Goal: Information Seeking & Learning: Check status

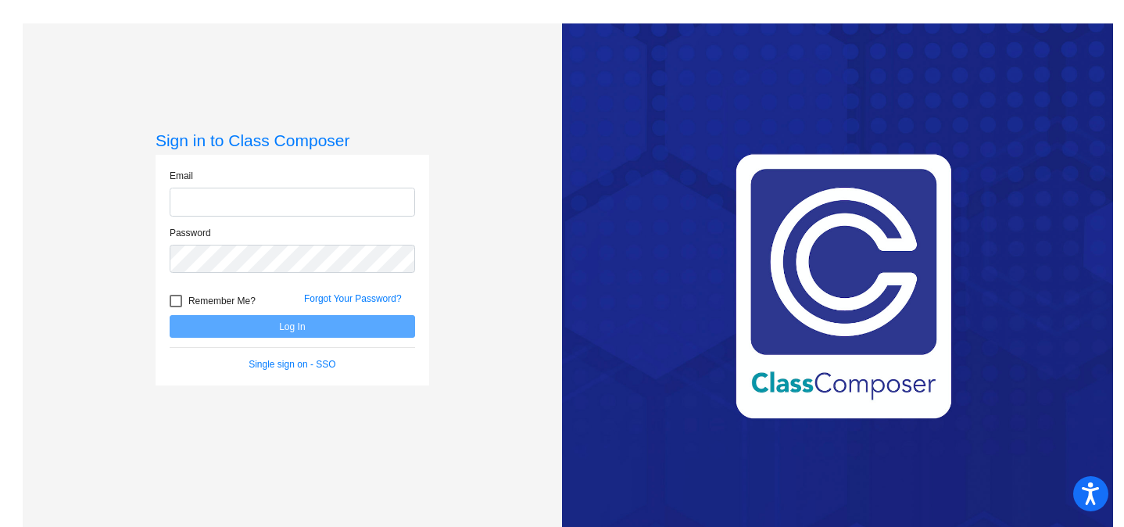
type input "[EMAIL_ADDRESS][DOMAIN_NAME]"
click at [295, 325] on button "Log In" at bounding box center [293, 326] width 246 height 23
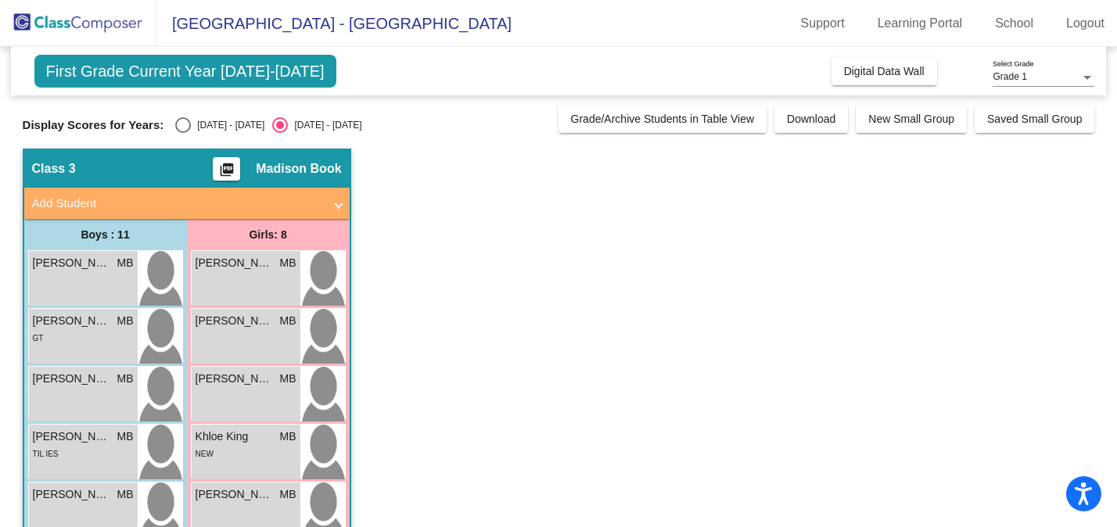
click at [181, 128] on div "Select an option" at bounding box center [183, 125] width 16 height 16
click at [182, 133] on input "[DATE] - [DATE]" at bounding box center [182, 133] width 1 height 1
radio input "true"
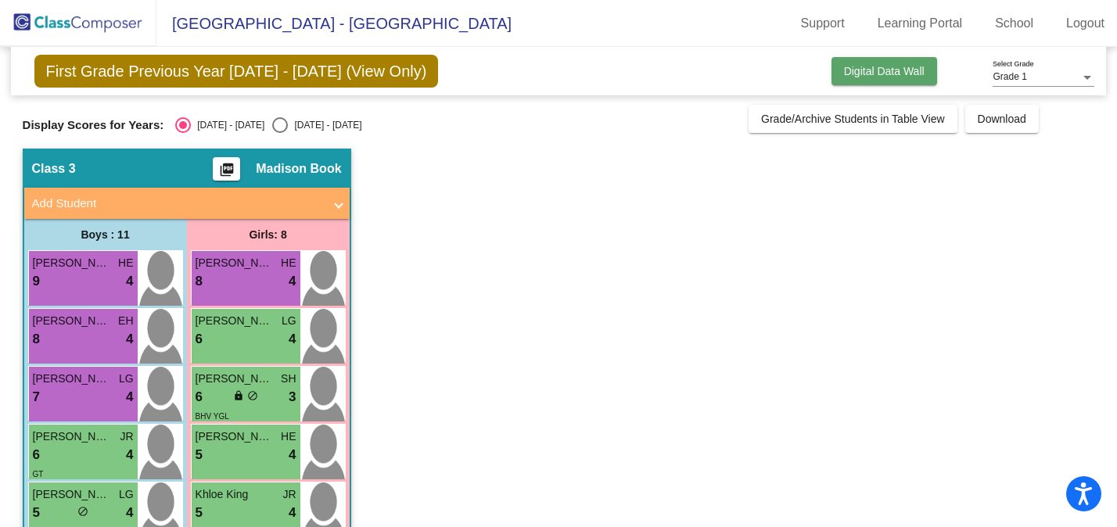
click at [873, 81] on button "Digital Data Wall" at bounding box center [884, 71] width 106 height 28
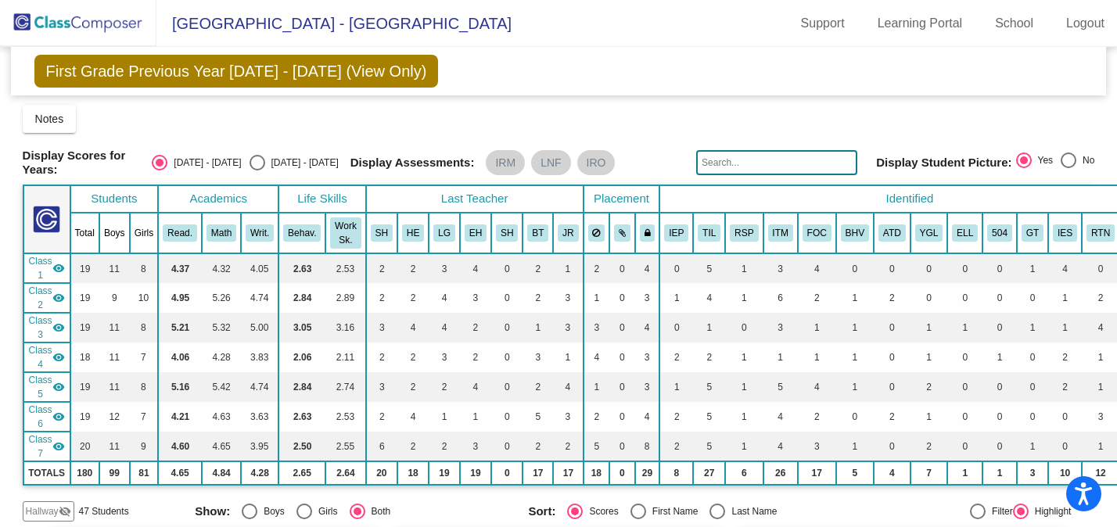
click at [270, 164] on div "[DATE] - [DATE]" at bounding box center [302, 163] width 74 height 14
click at [257, 170] on input "[DATE] - [DATE]" at bounding box center [256, 170] width 1 height 1
radio input "true"
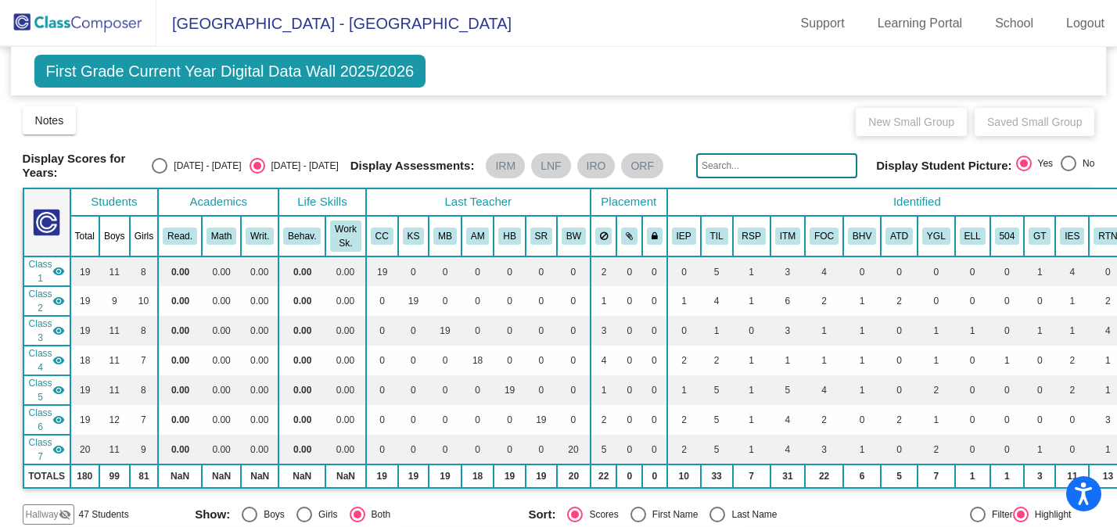
click at [226, 75] on span "First Grade Current Year Digital Data Wall 2025/2026" at bounding box center [230, 71] width 392 height 33
click at [66, 12] on img at bounding box center [78, 23] width 156 height 46
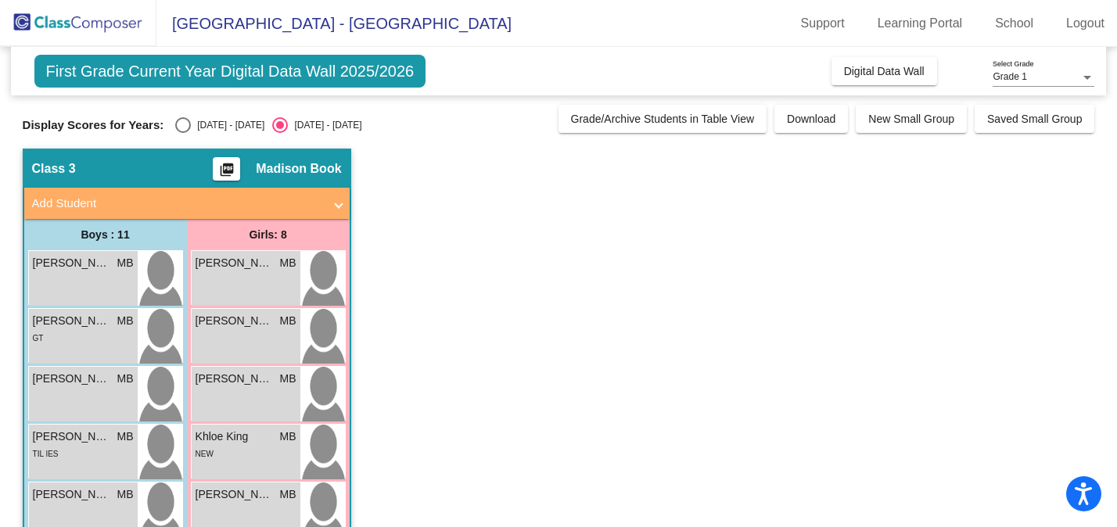
click at [181, 124] on div "Select an option" at bounding box center [183, 125] width 16 height 16
click at [182, 133] on input "[DATE] - [DATE]" at bounding box center [182, 133] width 1 height 1
radio input "true"
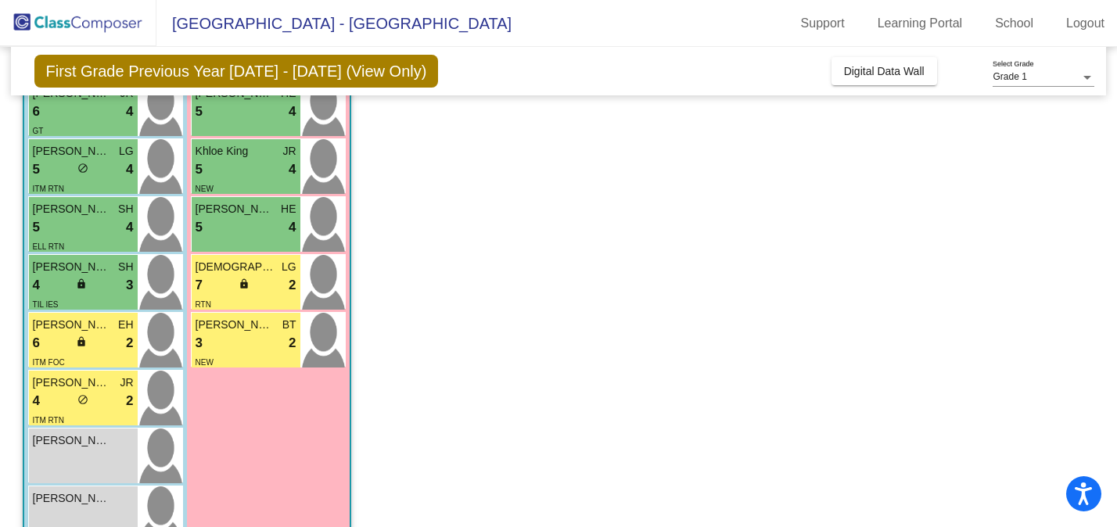
scroll to position [354, 0]
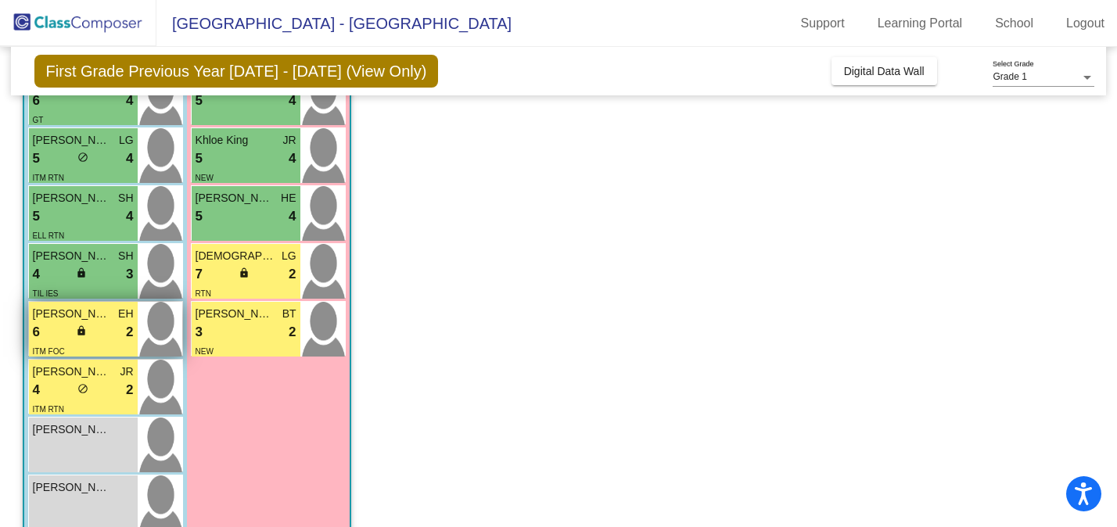
click at [109, 313] on span "[PERSON_NAME]" at bounding box center [72, 314] width 78 height 16
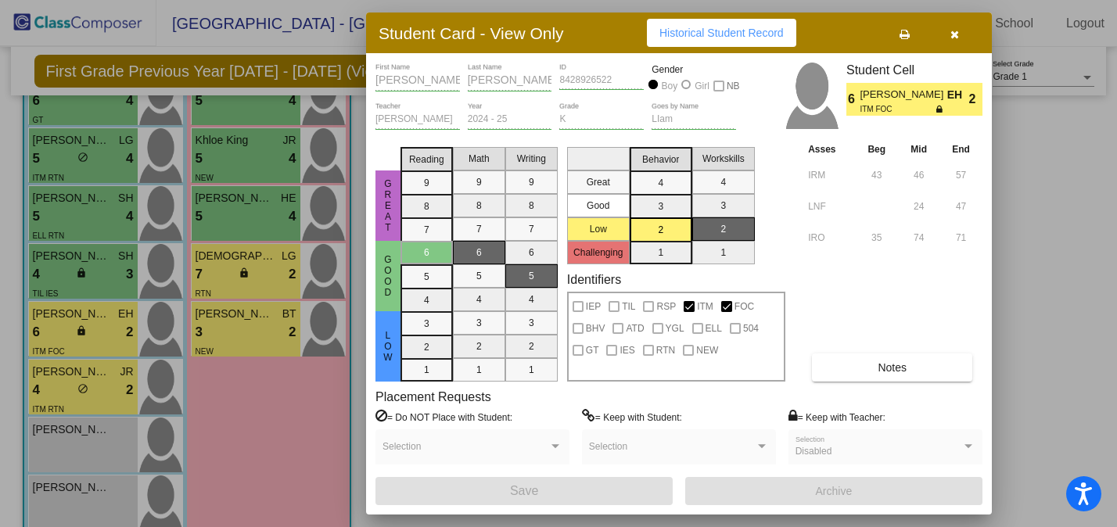
click at [960, 39] on button "button" at bounding box center [954, 33] width 50 height 28
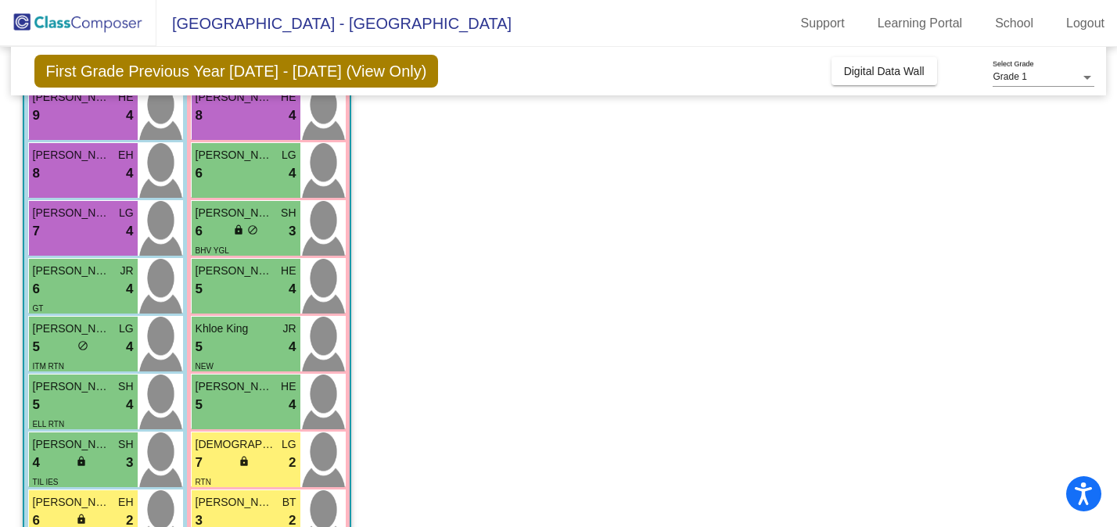
scroll to position [233, 0]
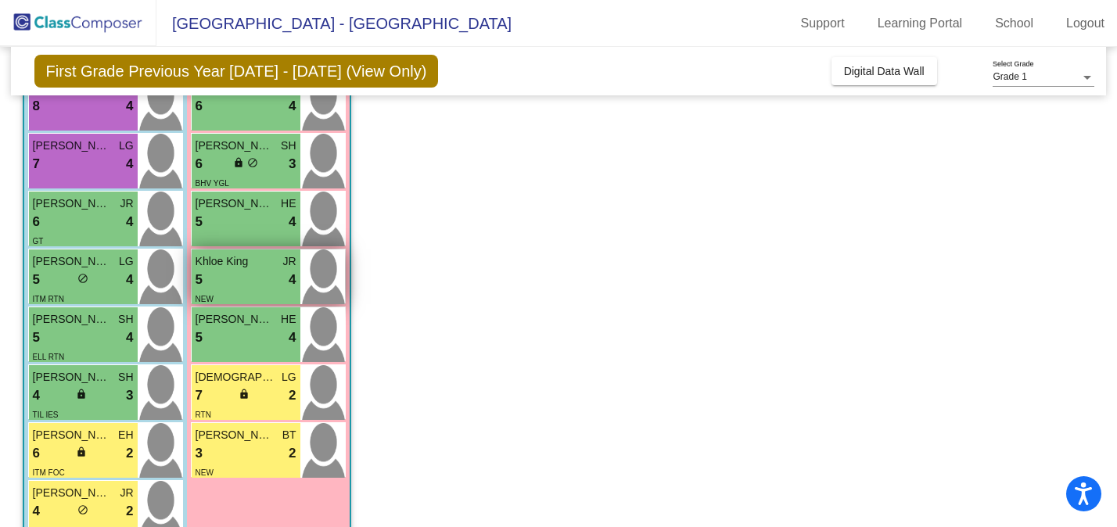
click at [227, 266] on span "Khloe King" at bounding box center [234, 261] width 78 height 16
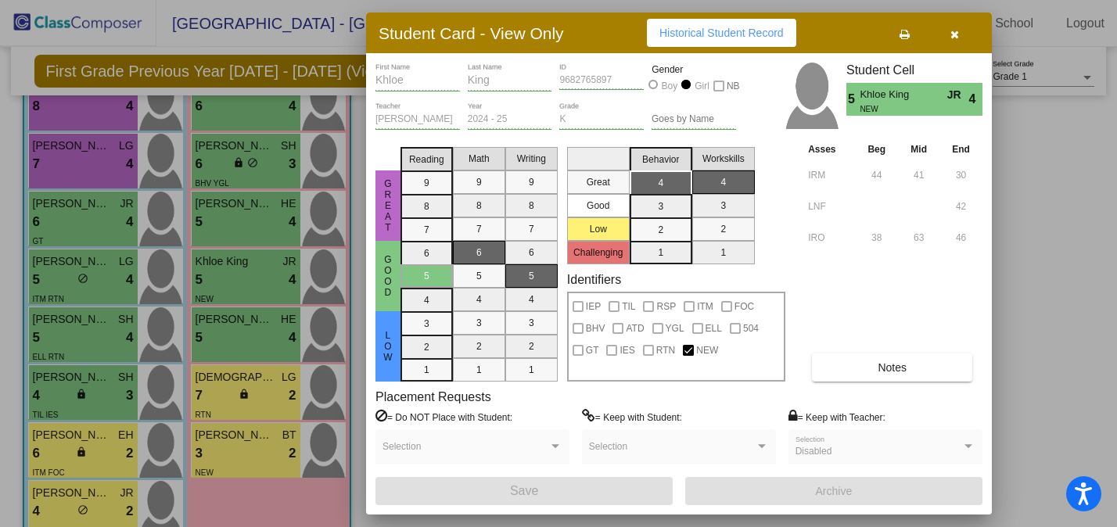
click at [963, 36] on button "button" at bounding box center [954, 33] width 50 height 28
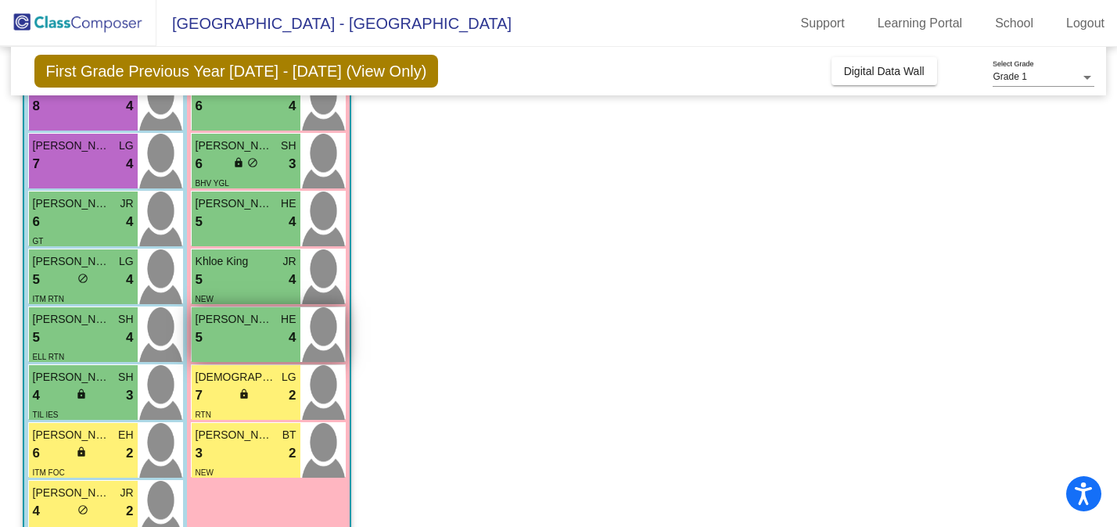
click at [246, 336] on div "5 lock do_not_disturb_alt 4" at bounding box center [245, 338] width 101 height 20
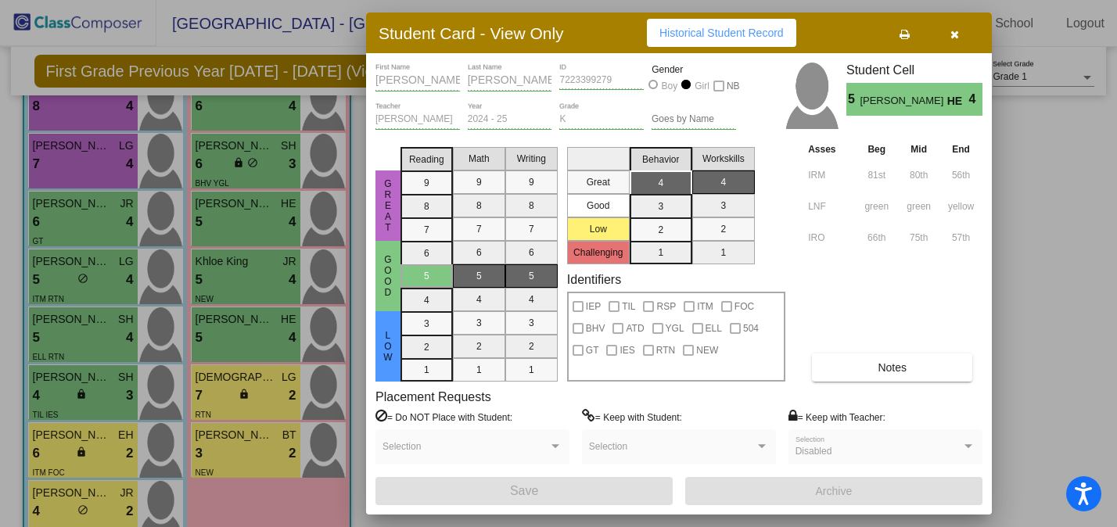
click at [960, 18] on div "Student Card - View Only Historical Student Record" at bounding box center [679, 33] width 626 height 41
click at [956, 34] on icon "button" at bounding box center [954, 34] width 9 height 11
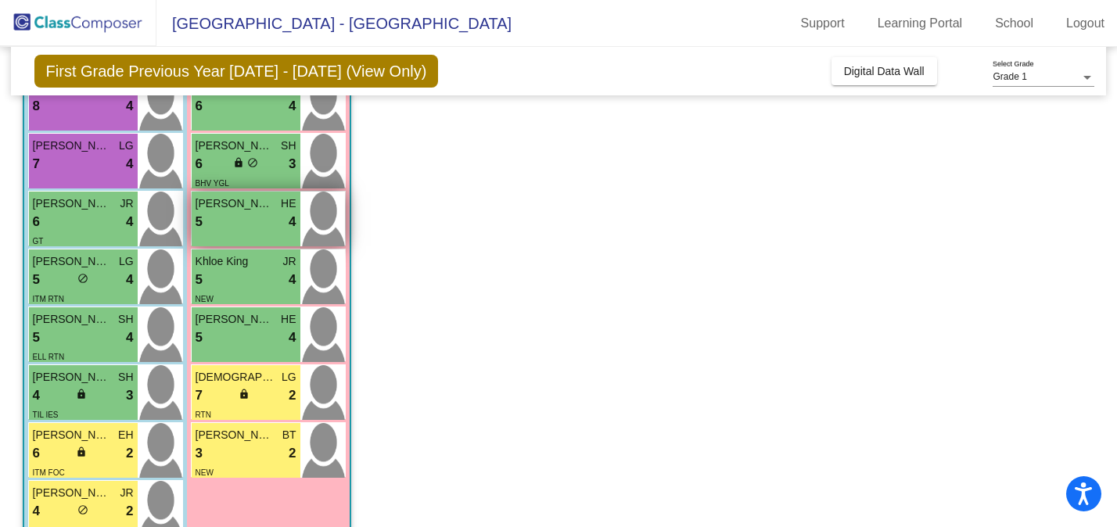
click at [246, 220] on div "5 lock do_not_disturb_alt 4" at bounding box center [245, 222] width 101 height 20
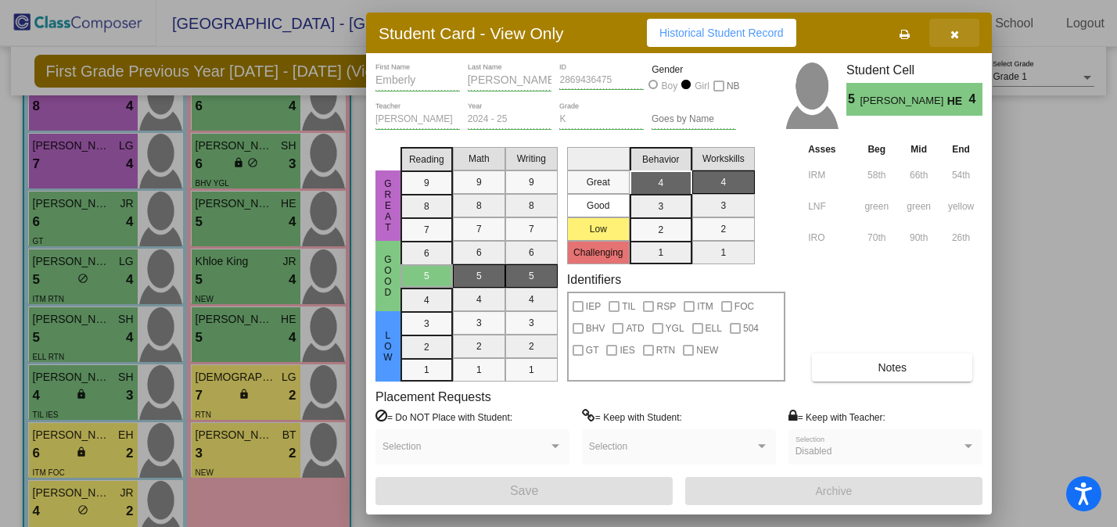
click at [961, 29] on button "button" at bounding box center [954, 33] width 50 height 28
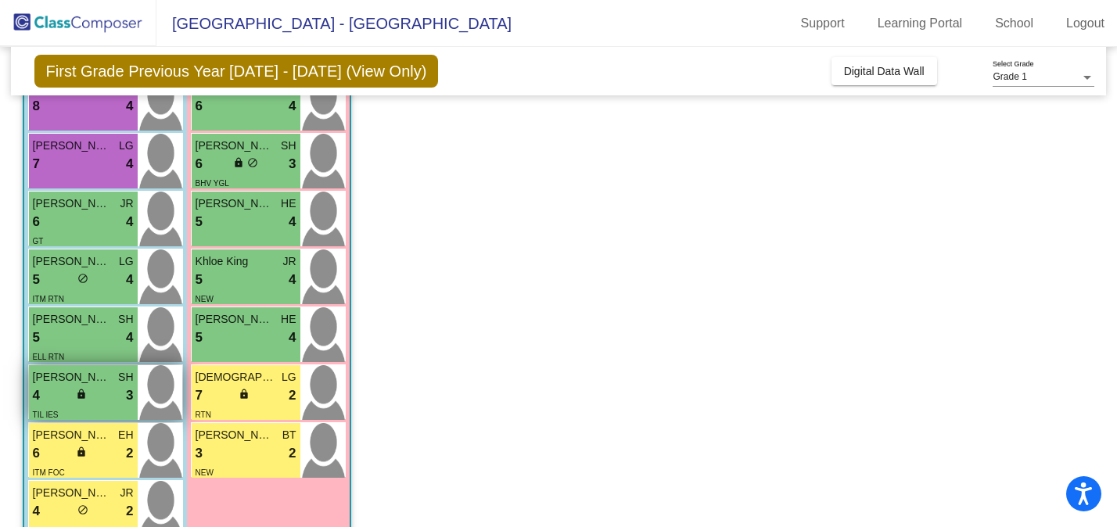
click at [91, 402] on div "4 lock do_not_disturb_alt 3" at bounding box center [83, 395] width 101 height 20
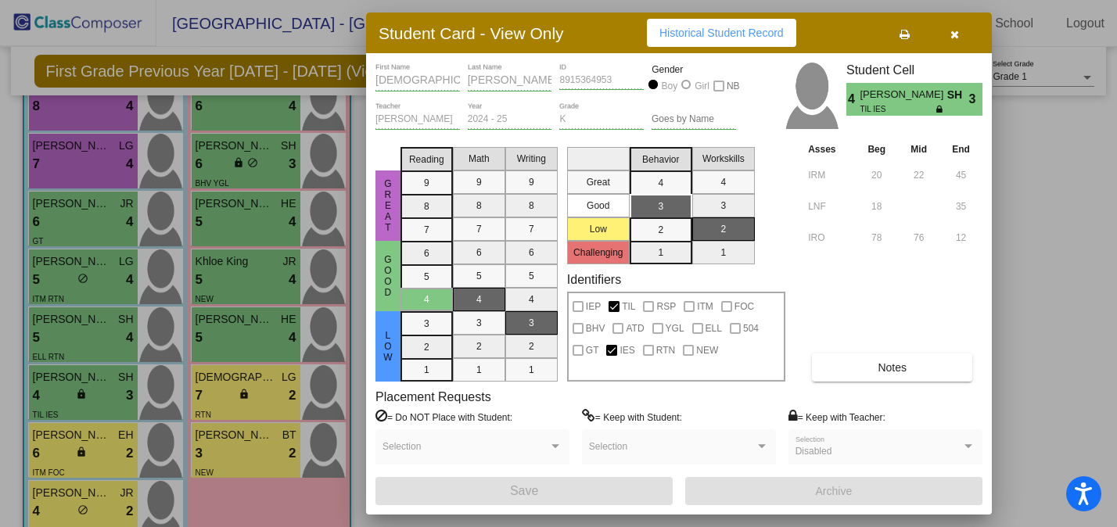
click at [944, 38] on button "button" at bounding box center [954, 33] width 50 height 28
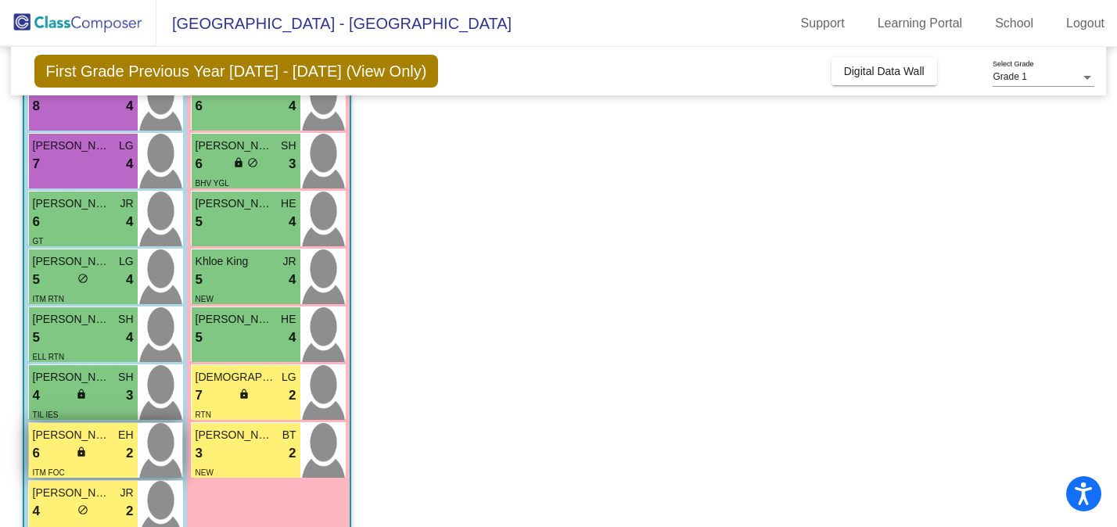
click at [85, 444] on div "6 lock do_not_disturb_alt 2" at bounding box center [83, 453] width 101 height 20
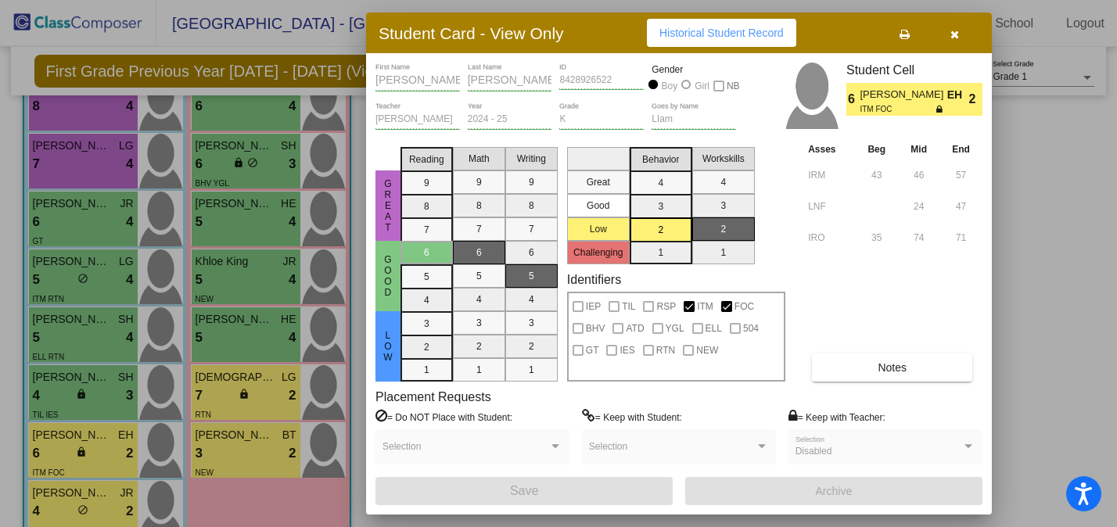
click at [956, 33] on icon "button" at bounding box center [954, 34] width 9 height 11
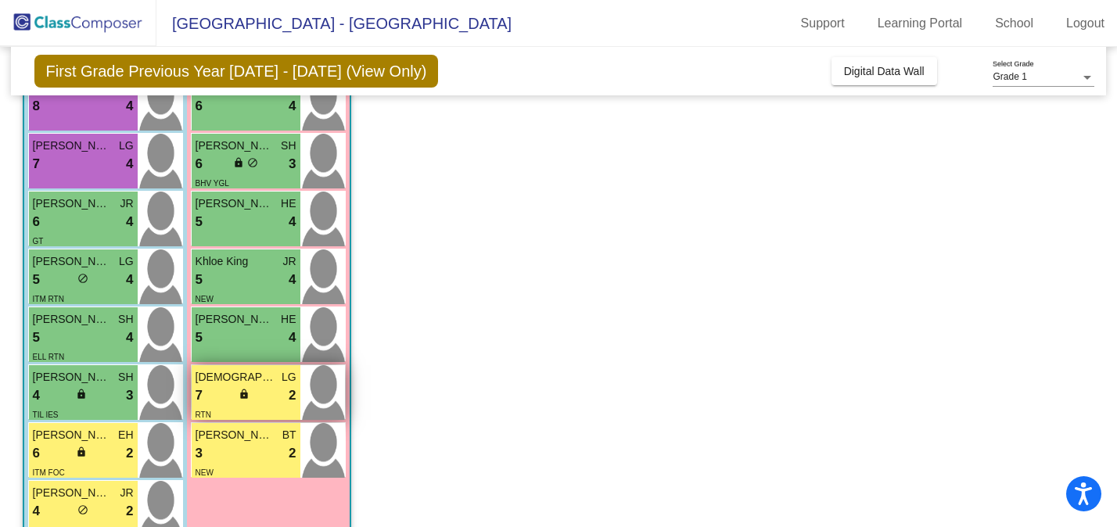
click at [267, 375] on span "[DEMOGRAPHIC_DATA] [PERSON_NAME]" at bounding box center [234, 377] width 78 height 16
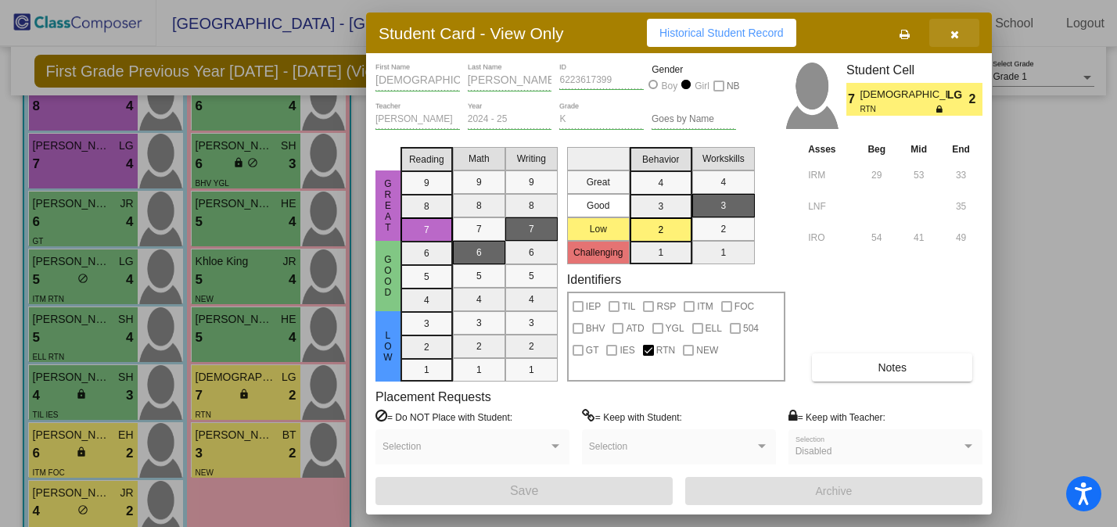
click at [951, 34] on icon "button" at bounding box center [954, 34] width 9 height 11
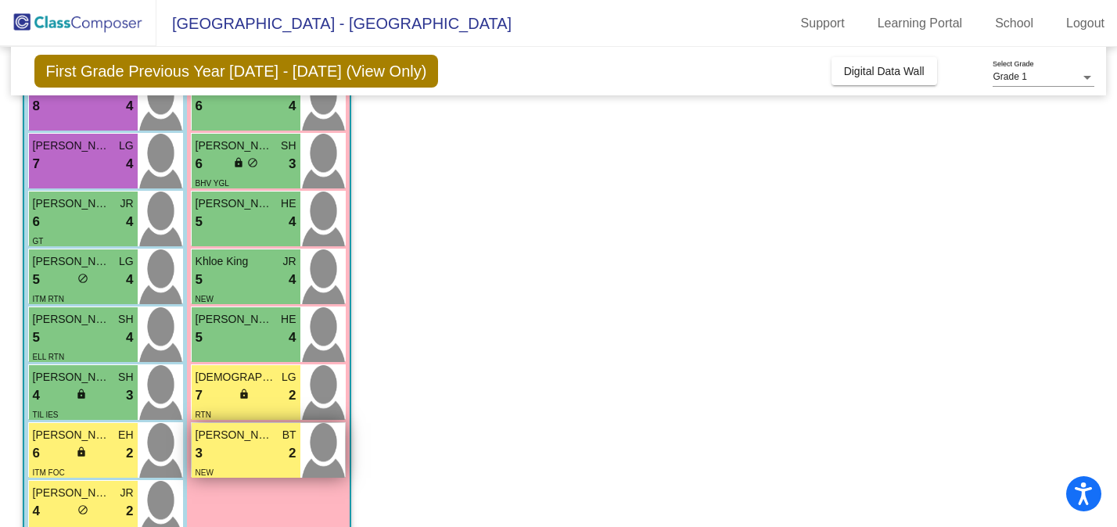
click at [253, 436] on span "[PERSON_NAME]" at bounding box center [234, 435] width 78 height 16
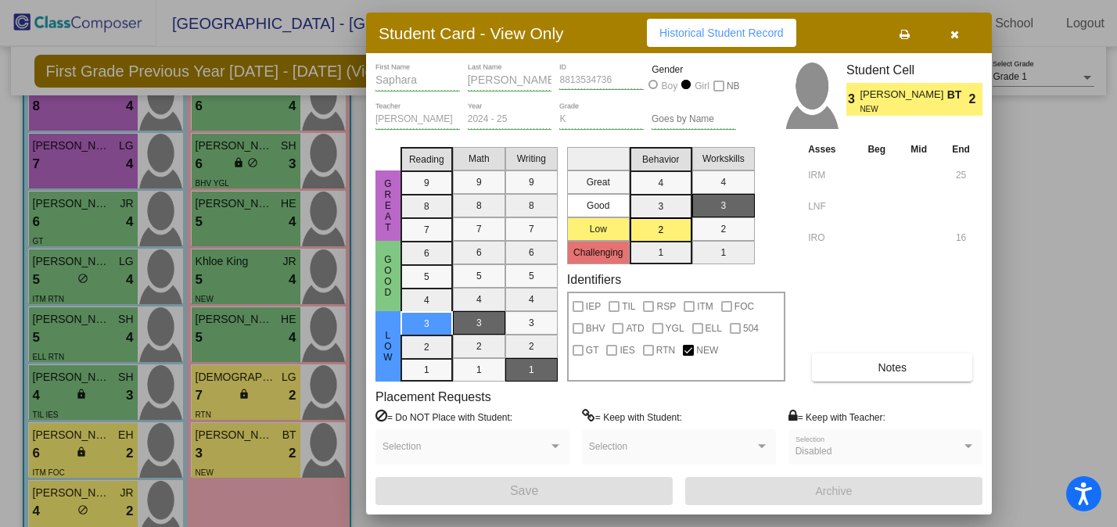
click at [948, 41] on button "button" at bounding box center [954, 33] width 50 height 28
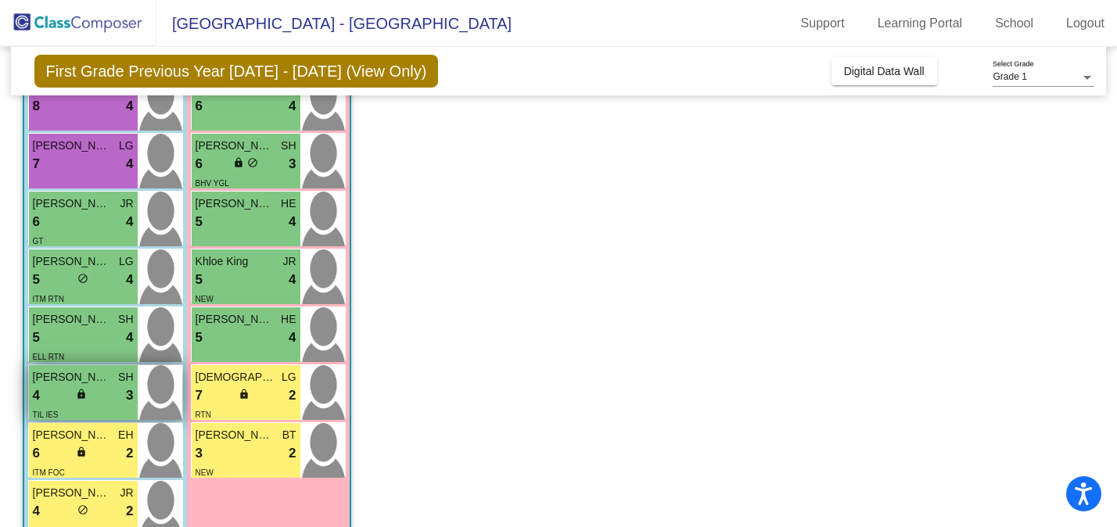
click at [109, 386] on div "4 lock do_not_disturb_alt 3" at bounding box center [83, 395] width 101 height 20
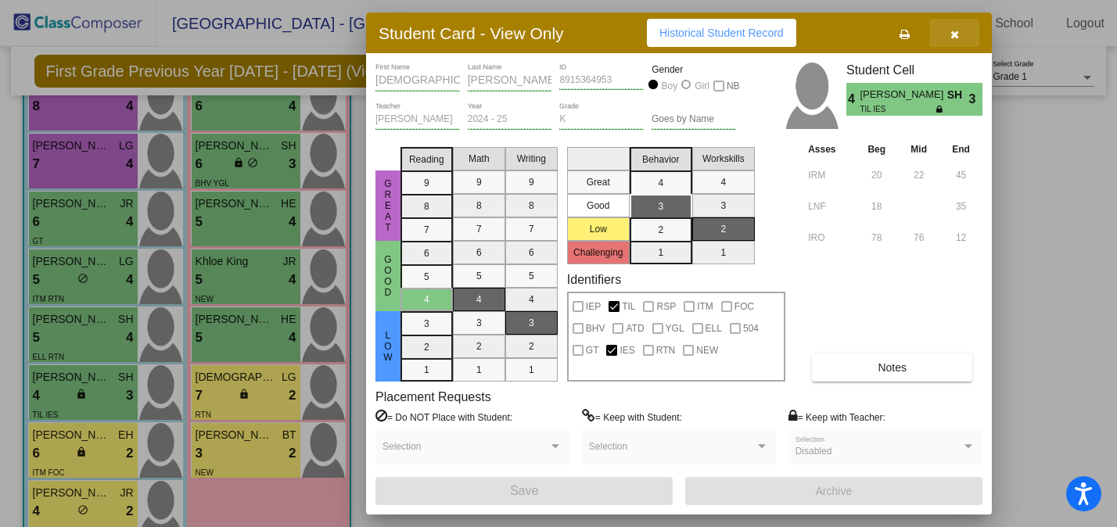
click at [961, 33] on button "button" at bounding box center [954, 33] width 50 height 28
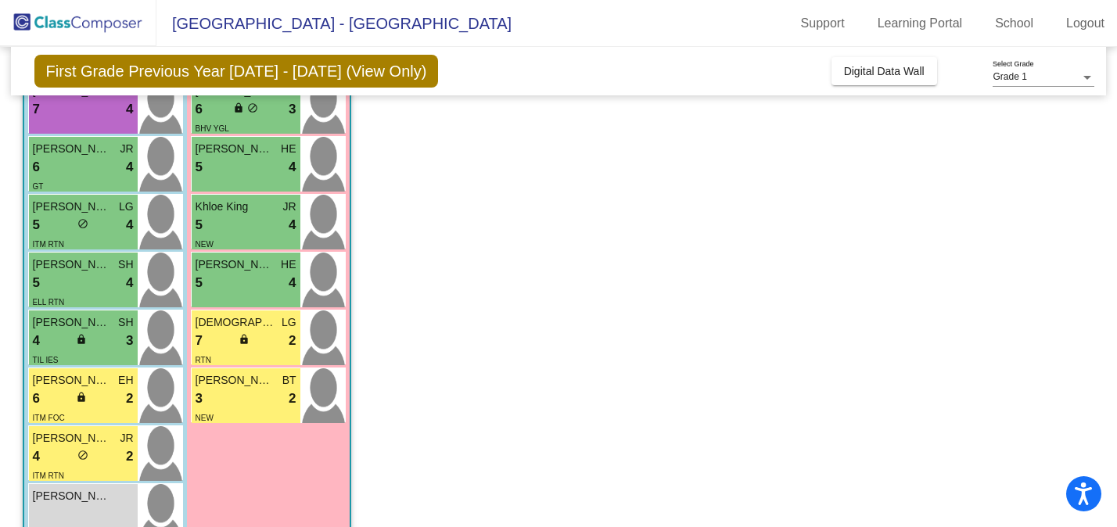
scroll to position [298, 0]
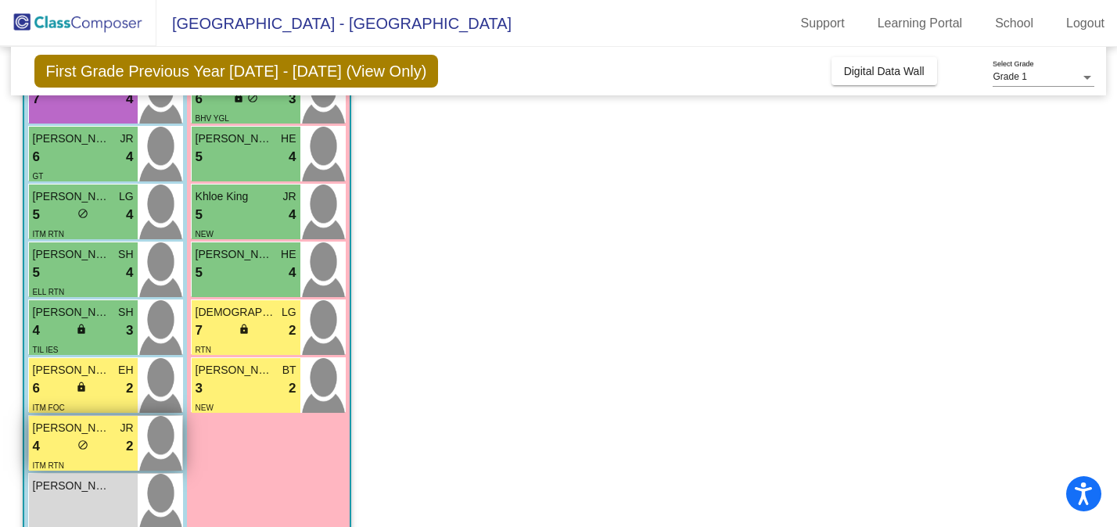
click at [95, 433] on span "[PERSON_NAME]" at bounding box center [72, 428] width 78 height 16
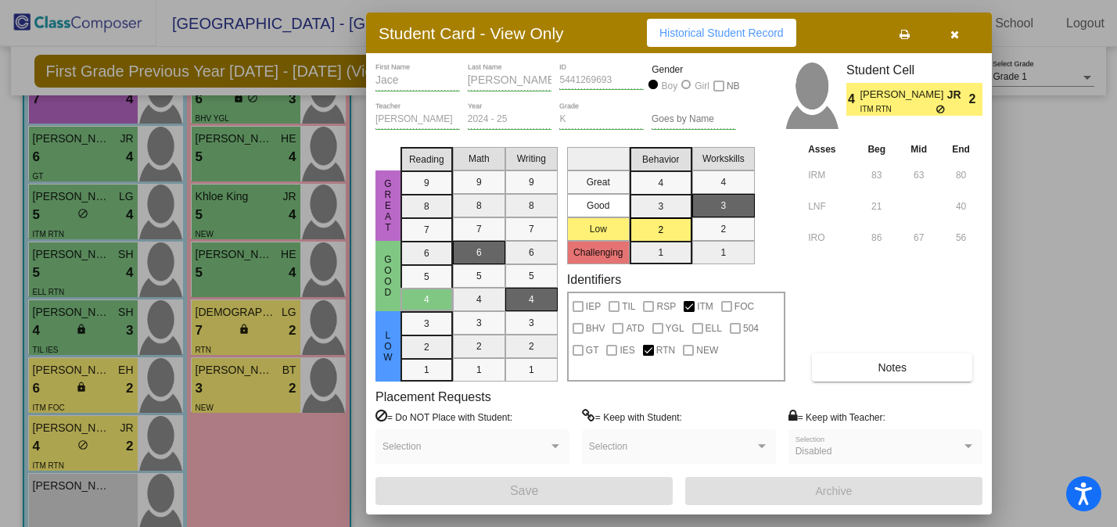
click at [955, 31] on icon "button" at bounding box center [954, 34] width 9 height 11
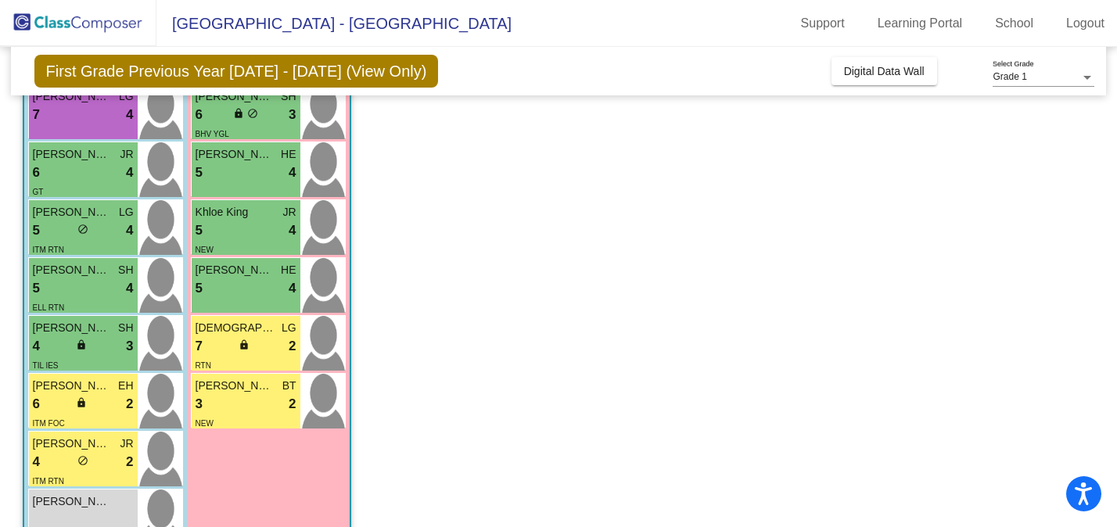
scroll to position [282, 0]
